Goal: Navigation & Orientation: Find specific page/section

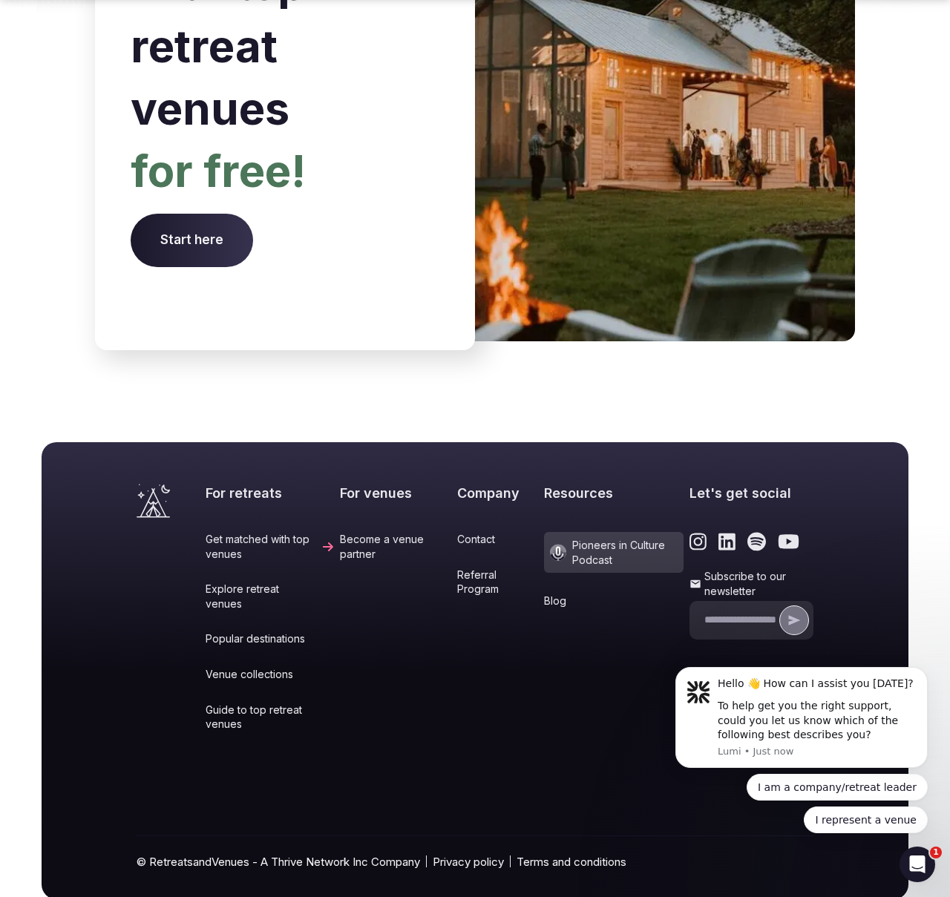
click at [620, 532] on span "Pioneers in Culture Podcast" at bounding box center [614, 552] width 140 height 41
click at [475, 568] on link "Referral Program" at bounding box center [497, 582] width 81 height 29
